Goal: Check status: Check status

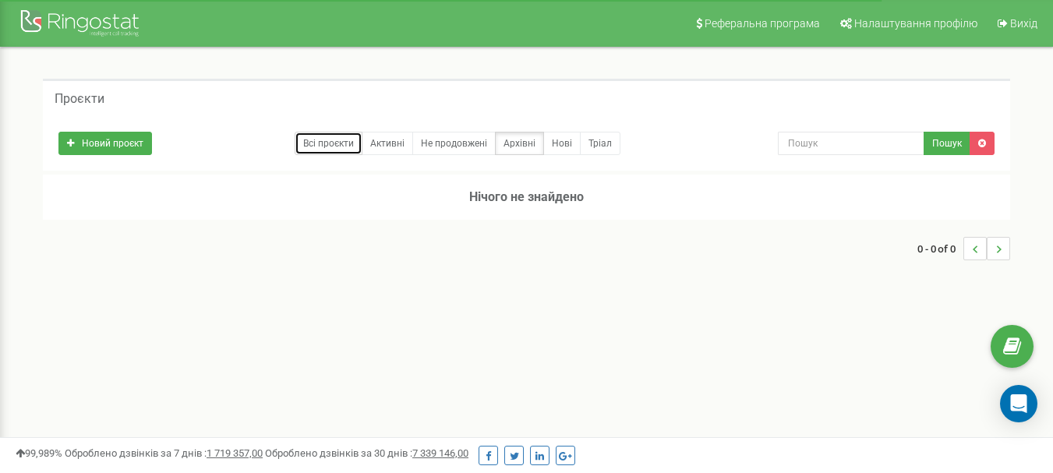
click at [312, 146] on link "Всі проєкти" at bounding box center [329, 143] width 68 height 23
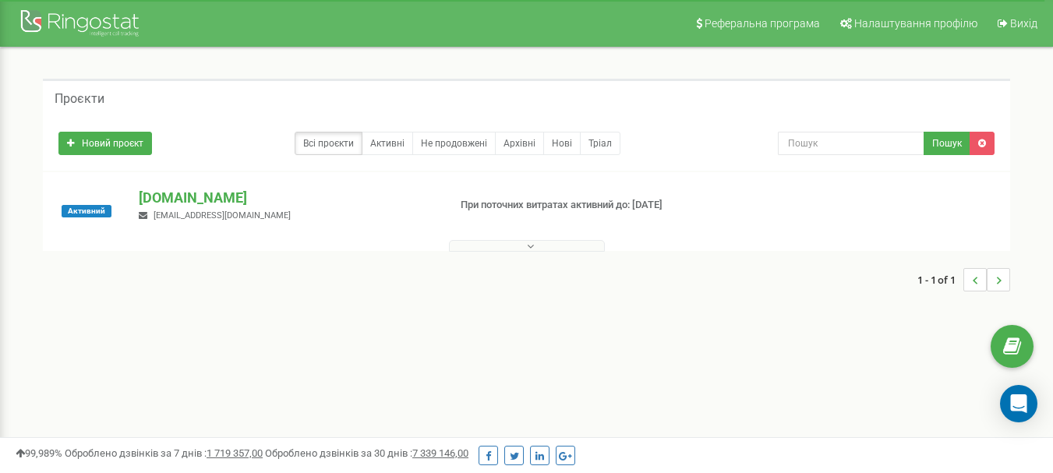
click at [205, 195] on p "[DOMAIN_NAME]" at bounding box center [287, 198] width 296 height 20
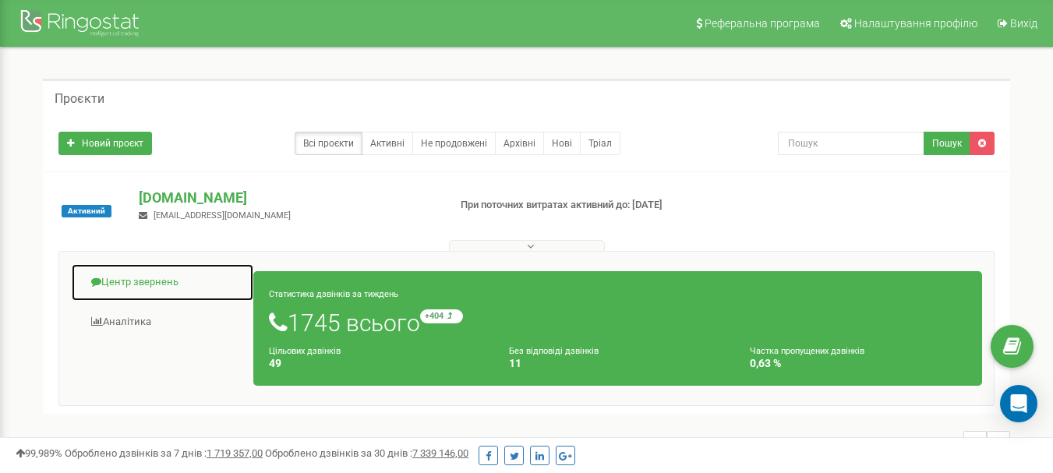
click at [154, 287] on link "Центр звернень" at bounding box center [162, 282] width 183 height 38
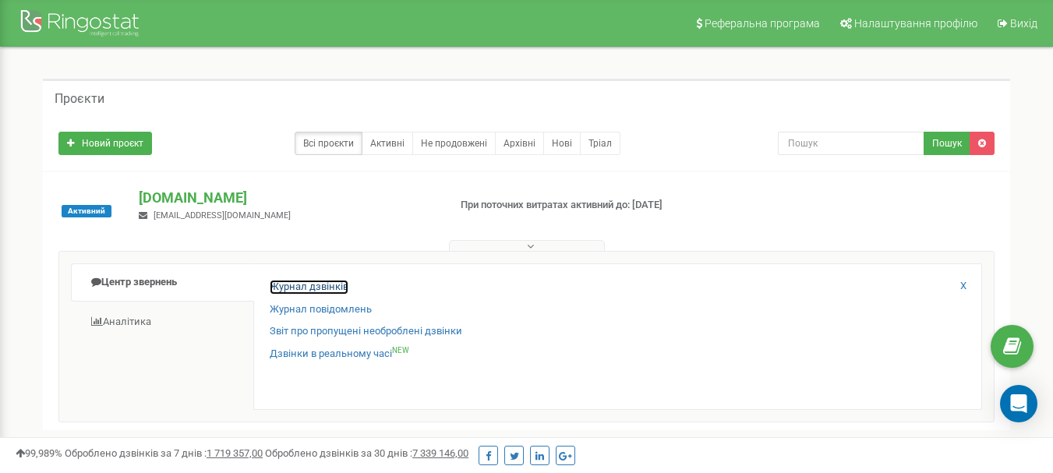
click at [331, 289] on link "Журнал дзвінків" at bounding box center [309, 287] width 79 height 15
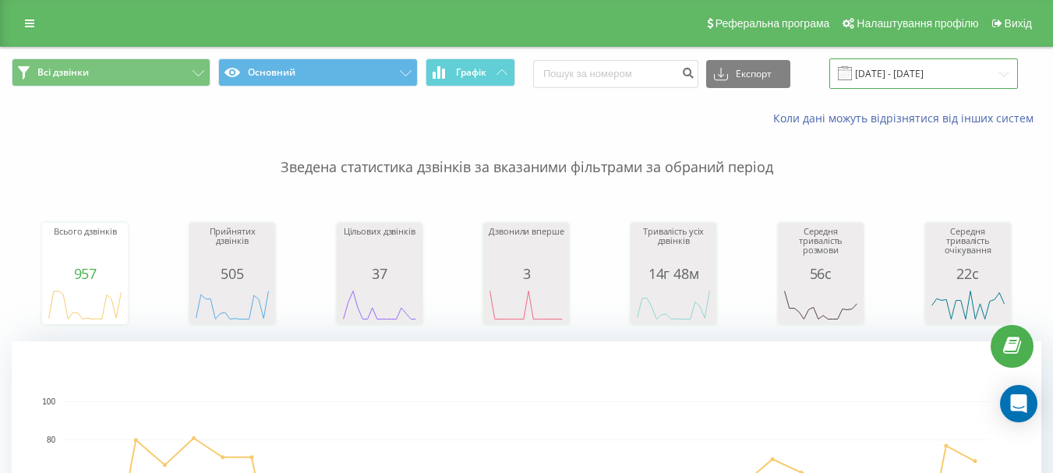
click at [897, 76] on input "[DATE] - [DATE]" at bounding box center [923, 73] width 189 height 30
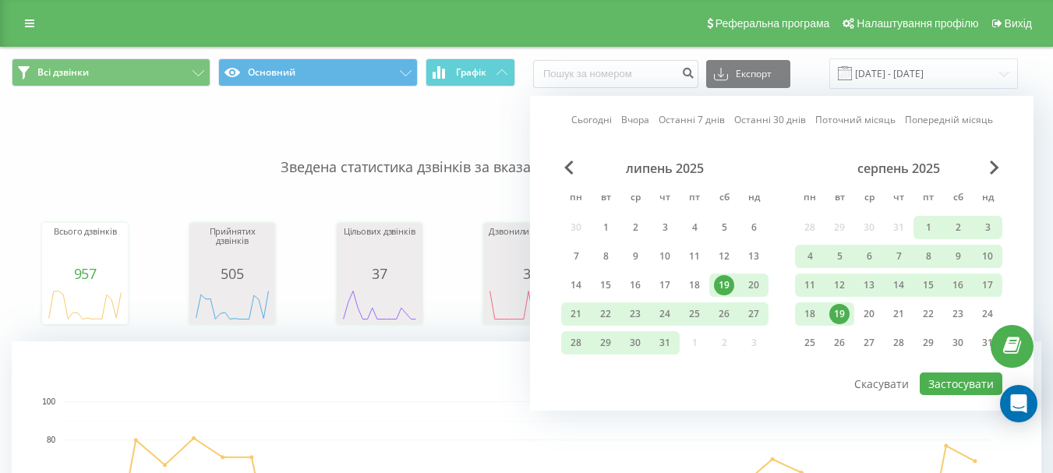
click at [841, 313] on div "19" at bounding box center [839, 314] width 20 height 20
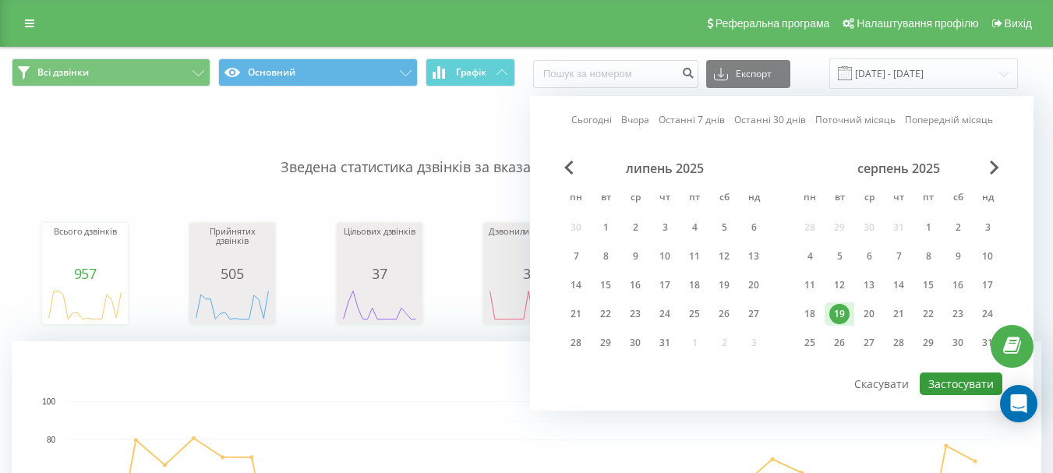
click at [928, 379] on button "Застосувати" at bounding box center [960, 383] width 83 height 23
type input "[DATE] - [DATE]"
